Goal: Task Accomplishment & Management: Use online tool/utility

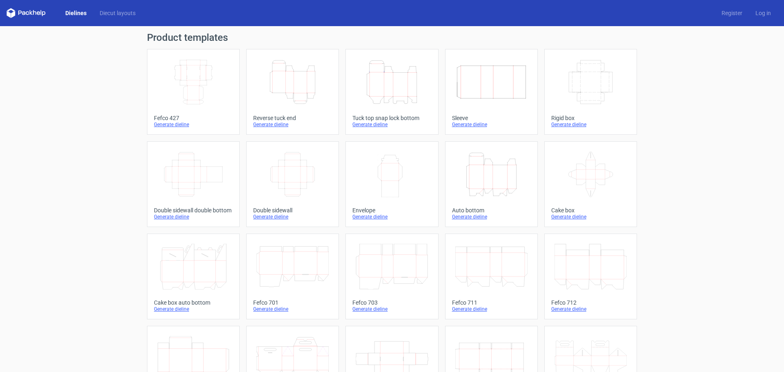
click at [306, 88] on icon "Height Depth Width" at bounding box center [293, 82] width 72 height 46
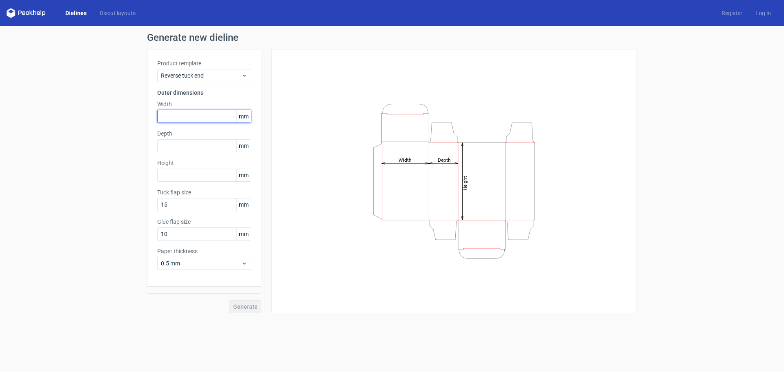
click at [173, 111] on input "text" at bounding box center [204, 116] width 94 height 13
type input "82"
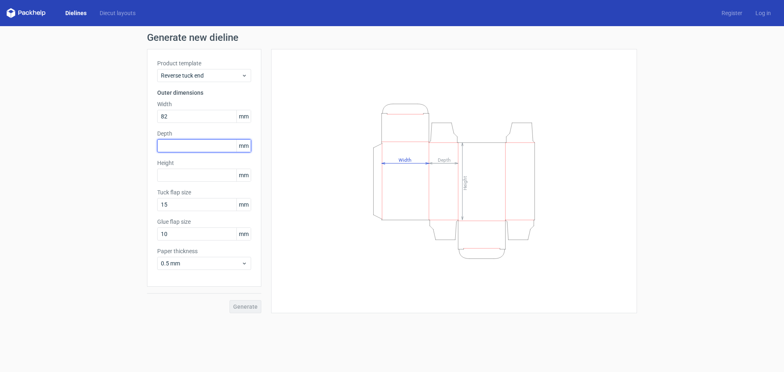
click at [196, 147] on input "text" at bounding box center [204, 145] width 94 height 13
type input "121"
click at [169, 147] on input "text" at bounding box center [204, 145] width 94 height 13
type input "275"
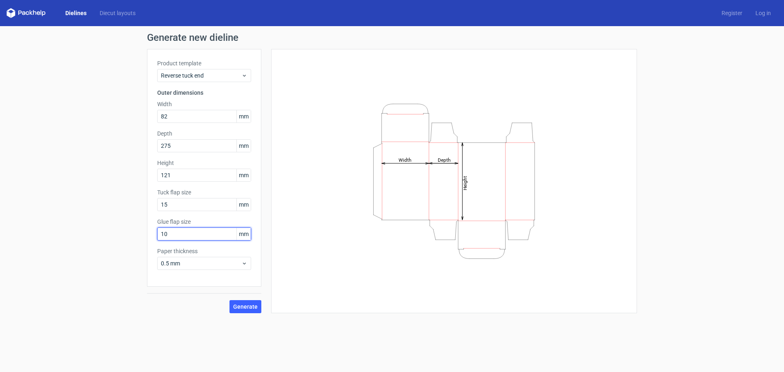
drag, startPoint x: 177, startPoint y: 236, endPoint x: 121, endPoint y: 232, distance: 56.5
click at [121, 230] on div "Generate new dieline Product template Reverse tuck end Outer dimensions Width 8…" at bounding box center [392, 173] width 784 height 294
type input "15"
click at [249, 308] on span "Generate" at bounding box center [245, 307] width 25 height 6
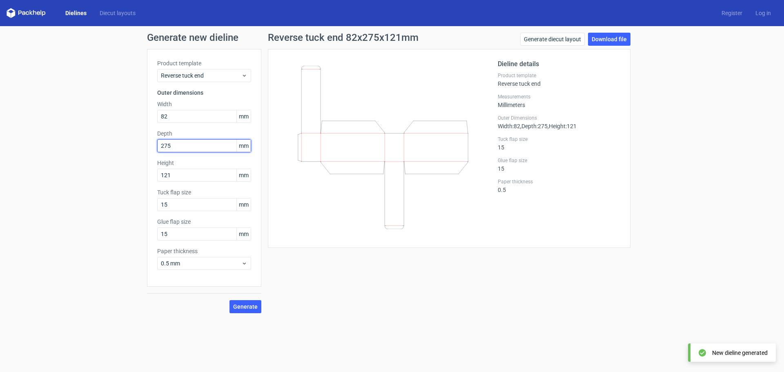
drag, startPoint x: 176, startPoint y: 145, endPoint x: 148, endPoint y: 152, distance: 28.8
click at [149, 151] on div "Product template Reverse tuck end Outer dimensions Width 82 mm Depth 275 mm Hei…" at bounding box center [204, 168] width 114 height 238
type input "27"
click at [249, 308] on span "Generate" at bounding box center [245, 307] width 25 height 6
click at [615, 41] on link "Download file" at bounding box center [609, 39] width 42 height 13
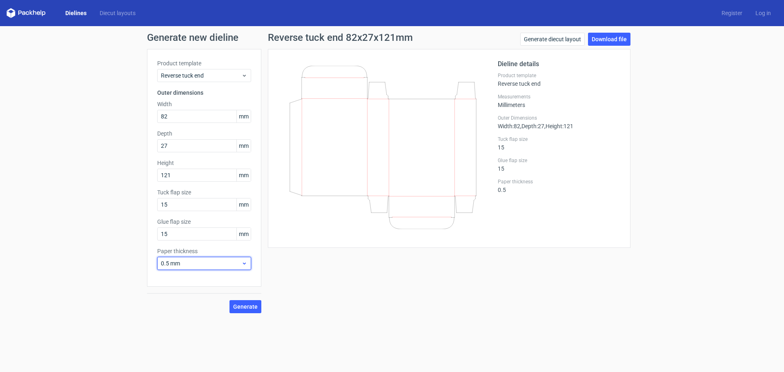
click at [220, 263] on span "0.5 mm" at bounding box center [201, 263] width 80 height 8
click at [183, 283] on div "0.4 mm" at bounding box center [204, 281] width 87 height 13
click at [251, 307] on span "Generate" at bounding box center [245, 307] width 25 height 6
click at [606, 37] on link "Download file" at bounding box center [609, 39] width 42 height 13
